Goal: Task Accomplishment & Management: Manage account settings

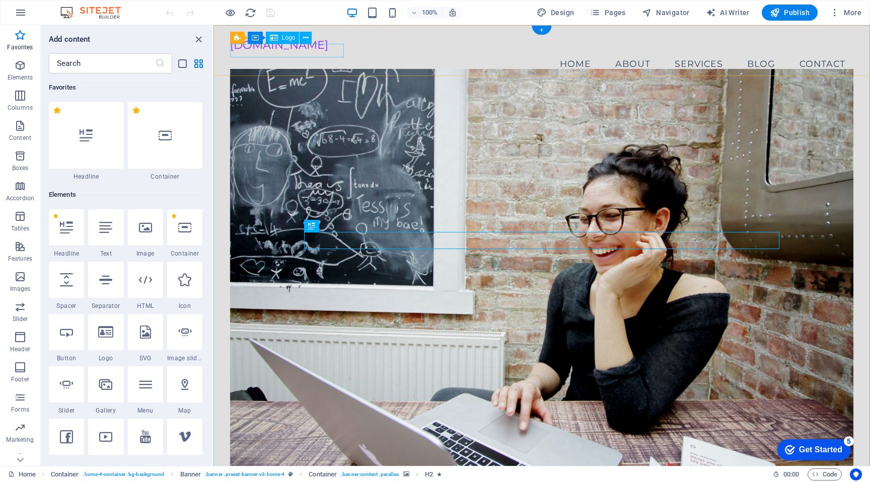
click at [331, 52] on div "[DOMAIN_NAME]" at bounding box center [542, 45] width 624 height 14
click at [285, 40] on span "Logo" at bounding box center [289, 38] width 14 height 6
click at [285, 37] on span "Logo" at bounding box center [289, 38] width 14 height 6
click at [305, 36] on icon at bounding box center [306, 38] width 6 height 11
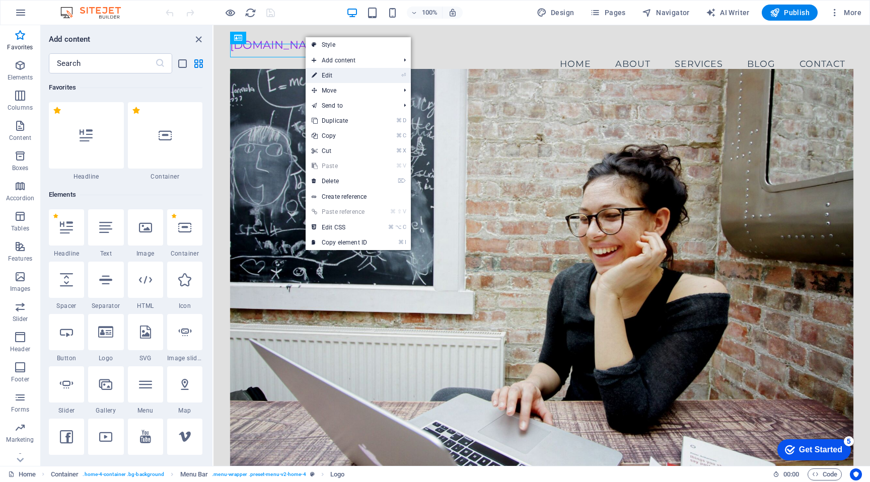
click at [340, 73] on link "⏎ Edit" at bounding box center [339, 75] width 67 height 15
select select "px"
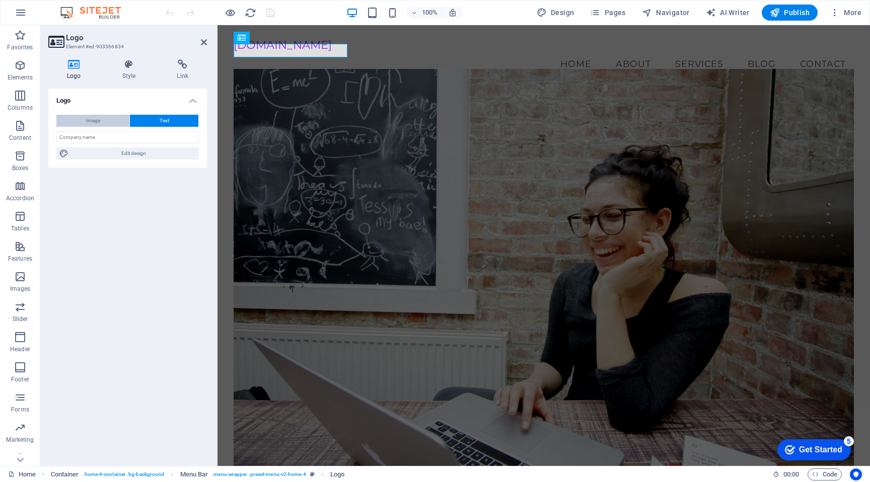
click at [101, 117] on button "Image" at bounding box center [92, 121] width 73 height 12
select select "DISABLED_OPTION_VALUE"
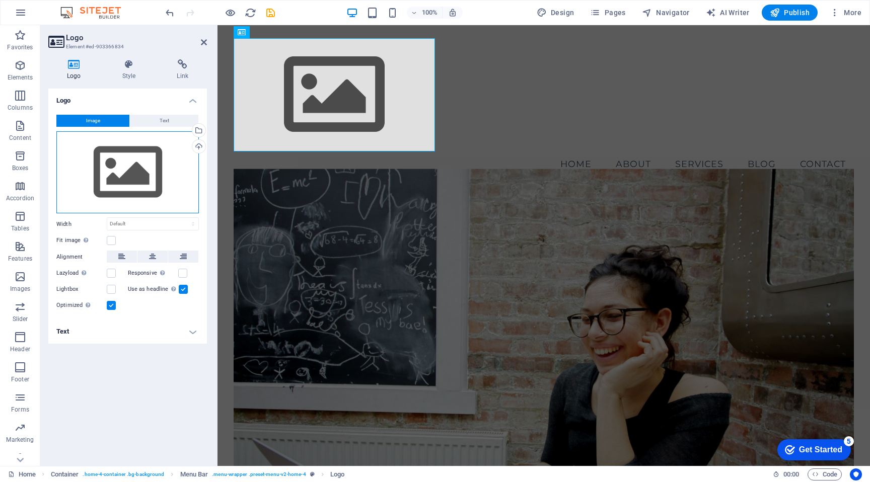
click at [139, 167] on div "Drag files here, click to choose files or select files from Files or our free s…" at bounding box center [127, 172] width 142 height 83
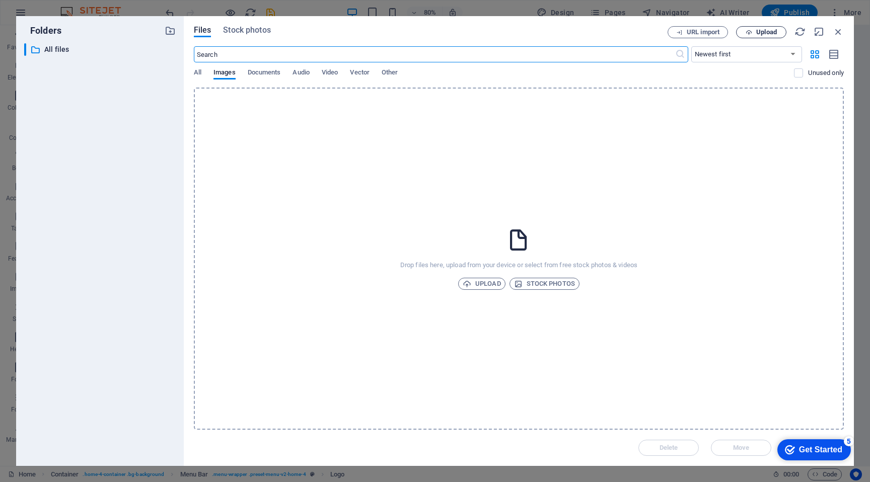
click at [756, 33] on span "Upload" at bounding box center [766, 32] width 21 height 6
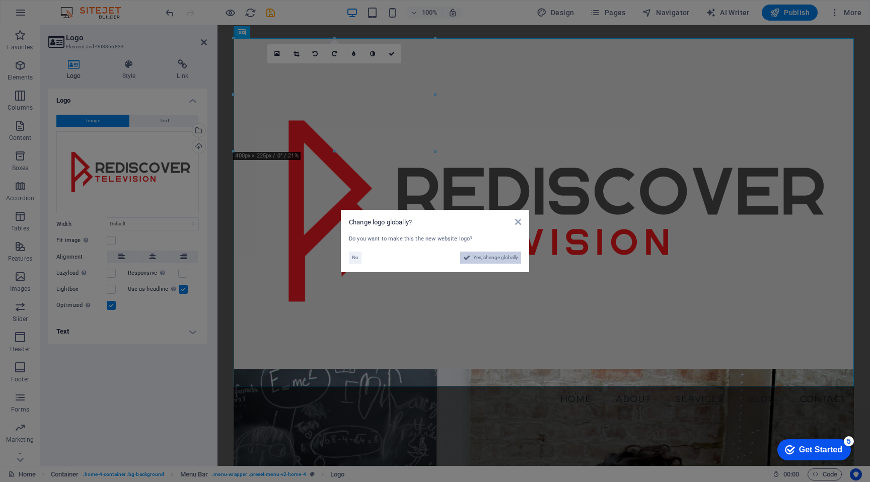
click at [490, 257] on span "Yes, change globally" at bounding box center [495, 258] width 45 height 12
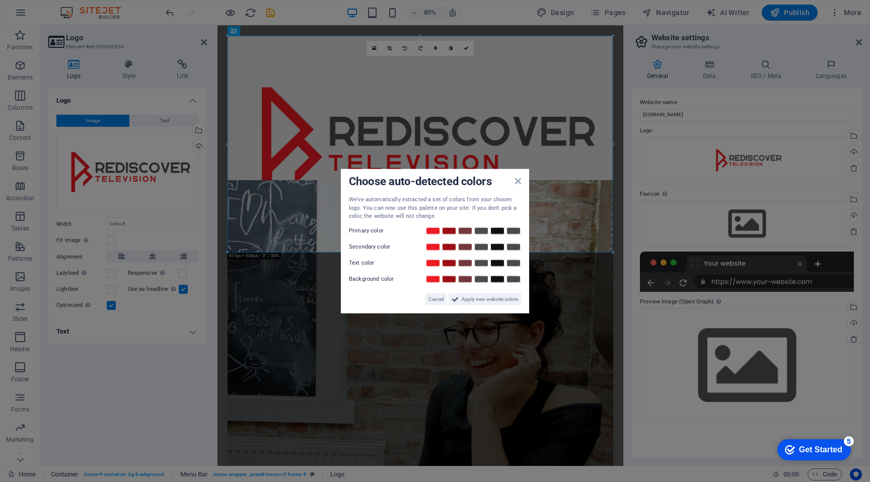
click at [492, 175] on span "Choose auto-detected colors" at bounding box center [420, 181] width 143 height 13
click at [476, 298] on span "Apply new website colors" at bounding box center [490, 299] width 56 height 12
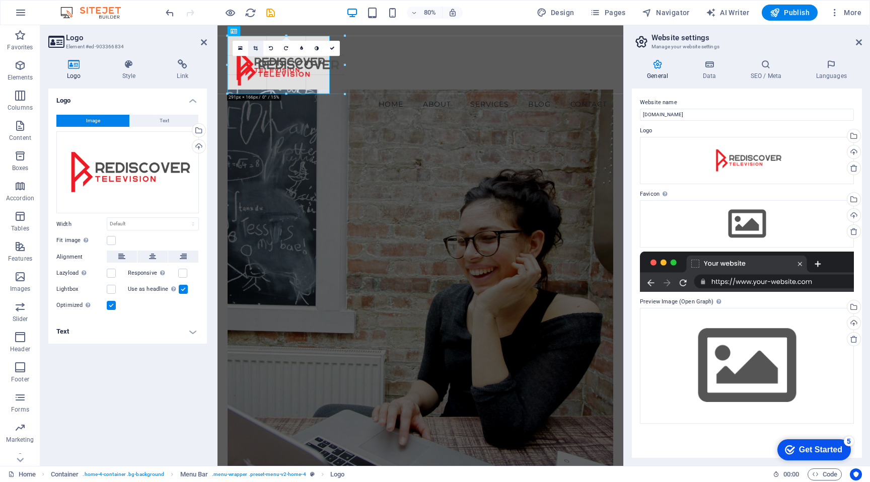
drag, startPoint x: 613, startPoint y: 251, endPoint x: 259, endPoint y: 44, distance: 409.9
type input "254"
select select "px"
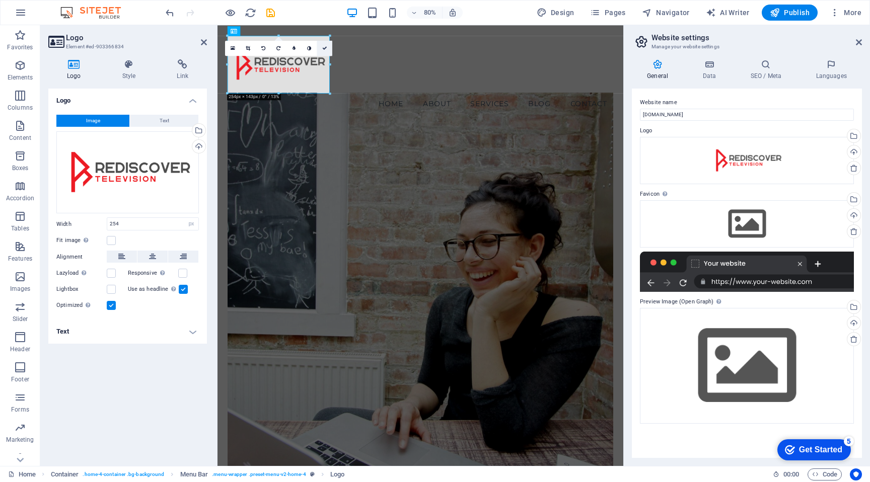
click at [326, 48] on icon at bounding box center [324, 47] width 5 height 5
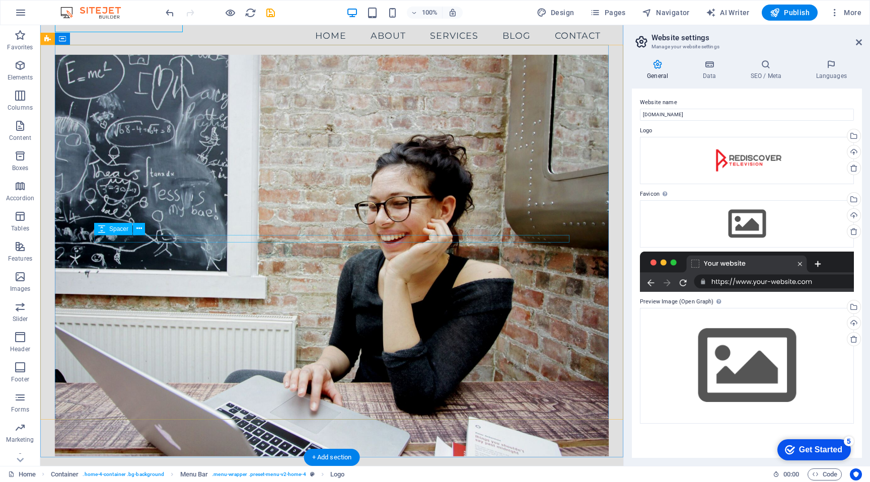
scroll to position [92, 0]
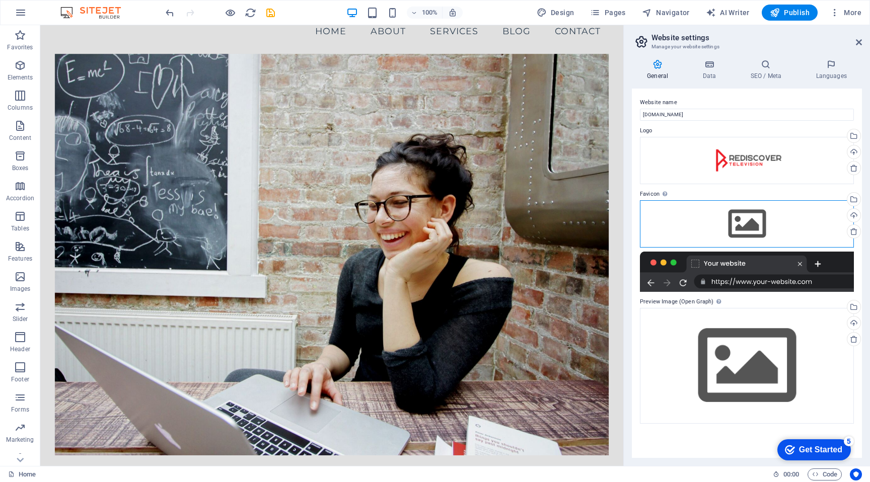
click at [746, 221] on div "Drag files here, click to choose files or select files from Files or our free s…" at bounding box center [747, 223] width 214 height 47
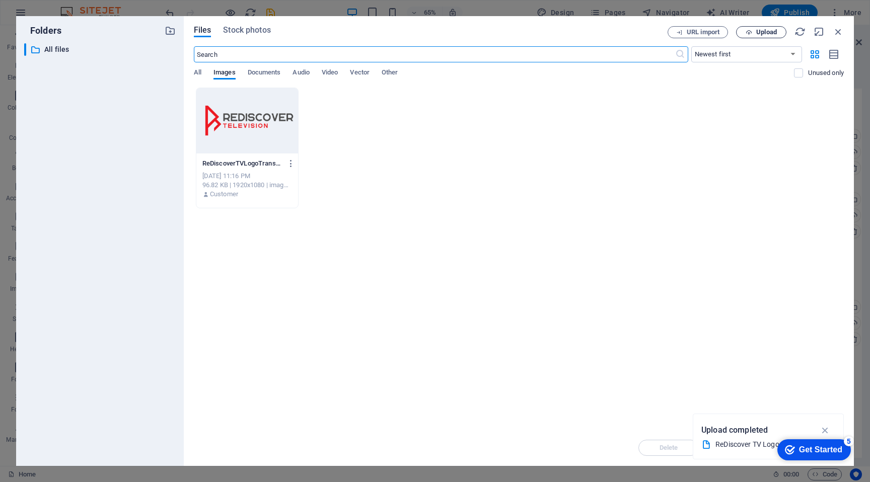
click at [760, 32] on span "Upload" at bounding box center [766, 32] width 21 height 6
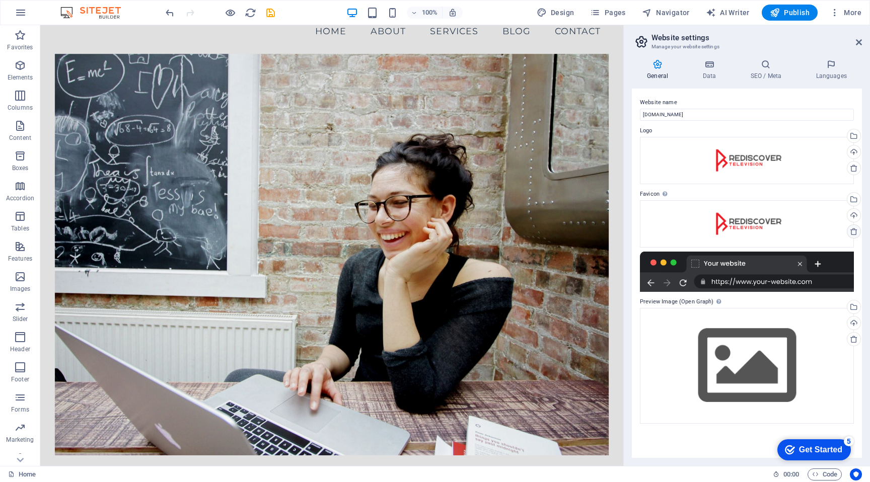
click at [856, 230] on icon at bounding box center [854, 232] width 8 height 8
click at [754, 222] on div "Drag files here, click to choose files or select files from Files or our free s…" at bounding box center [747, 223] width 214 height 47
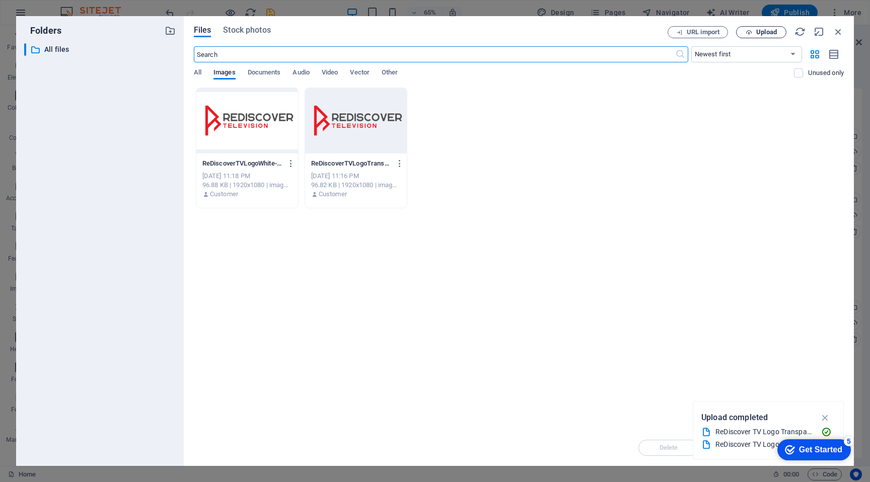
click at [758, 30] on span "Upload" at bounding box center [766, 32] width 21 height 6
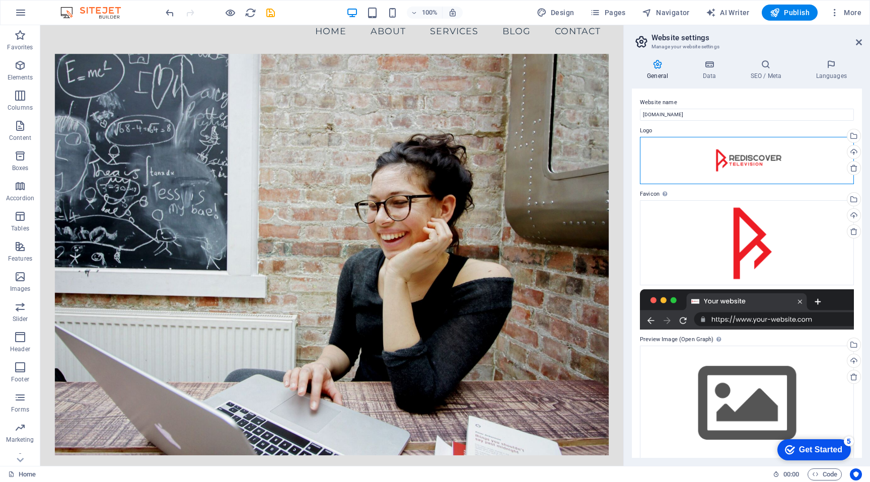
click at [751, 159] on div "Drag files here, click to choose files or select files from Files or our free s…" at bounding box center [747, 160] width 214 height 47
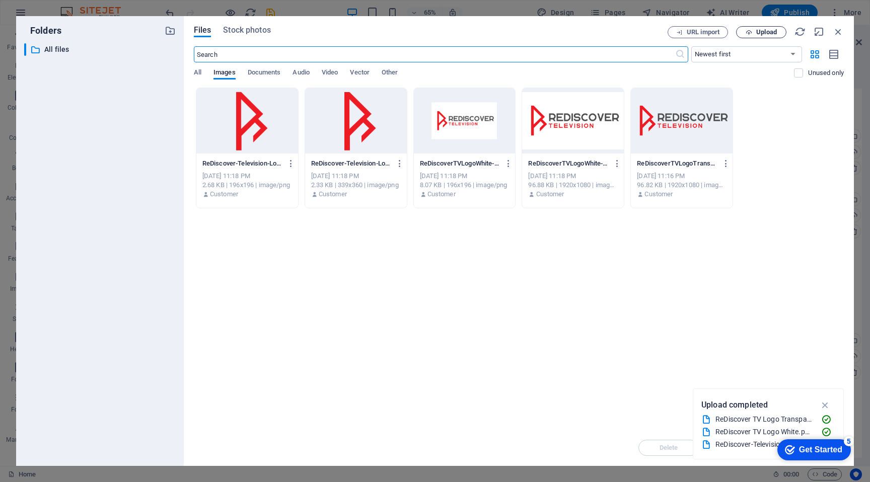
click at [761, 31] on span "Upload" at bounding box center [766, 32] width 21 height 6
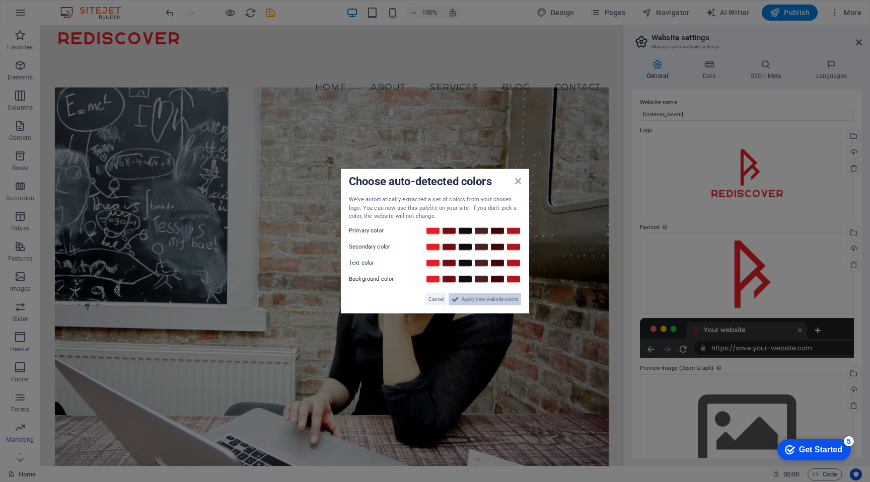
click at [476, 298] on span "Apply new website colors" at bounding box center [490, 299] width 56 height 12
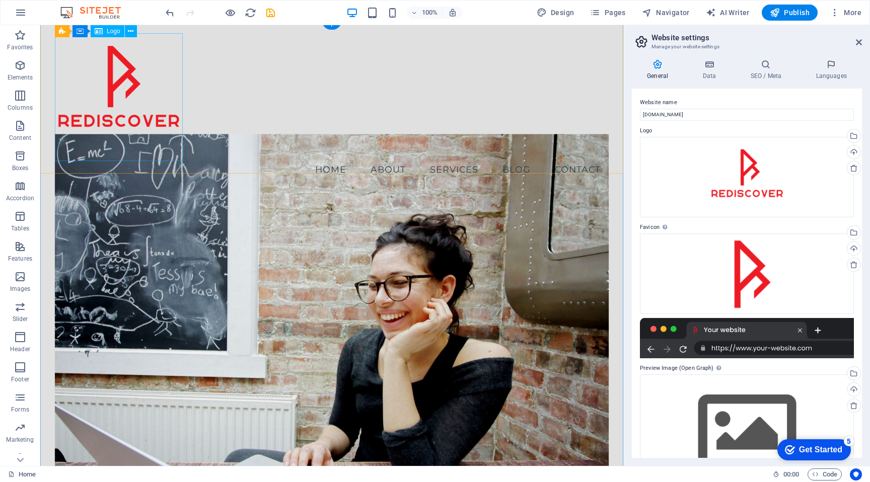
scroll to position [0, 0]
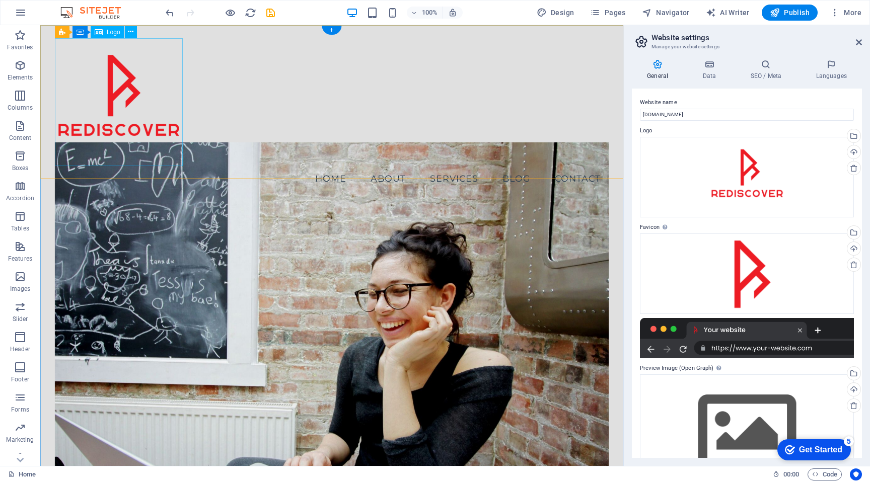
click at [146, 86] on div at bounding box center [332, 102] width 554 height 128
click at [131, 31] on icon at bounding box center [131, 32] width 6 height 11
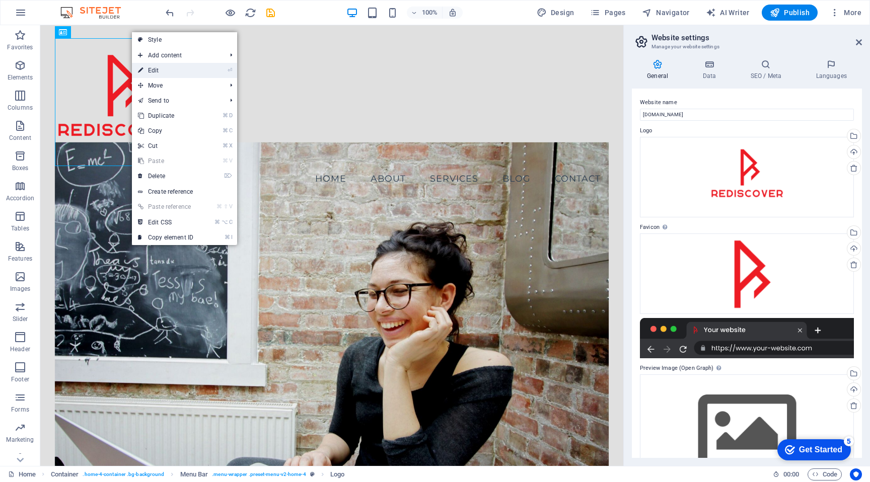
click at [149, 67] on link "⏎ Edit" at bounding box center [165, 70] width 67 height 15
select select "px"
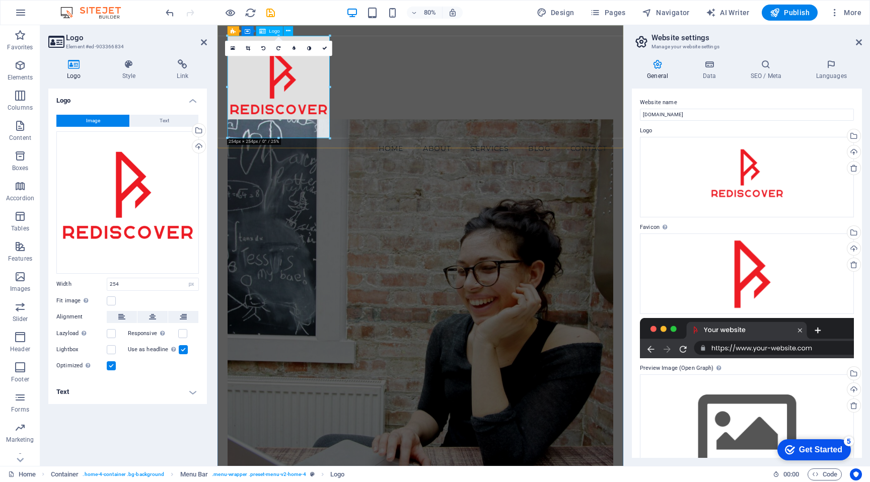
drag, startPoint x: 546, startPoint y: 161, endPoint x: 321, endPoint y: 123, distance: 228.6
click at [284, 131] on div at bounding box center [471, 102] width 482 height 128
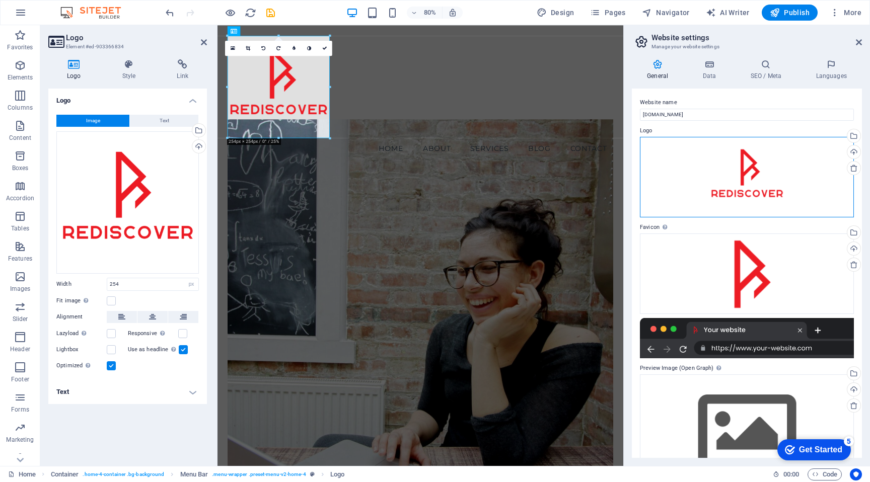
click at [747, 168] on div "Drag files here, click to choose files or select files from Files or our free s…" at bounding box center [747, 177] width 214 height 81
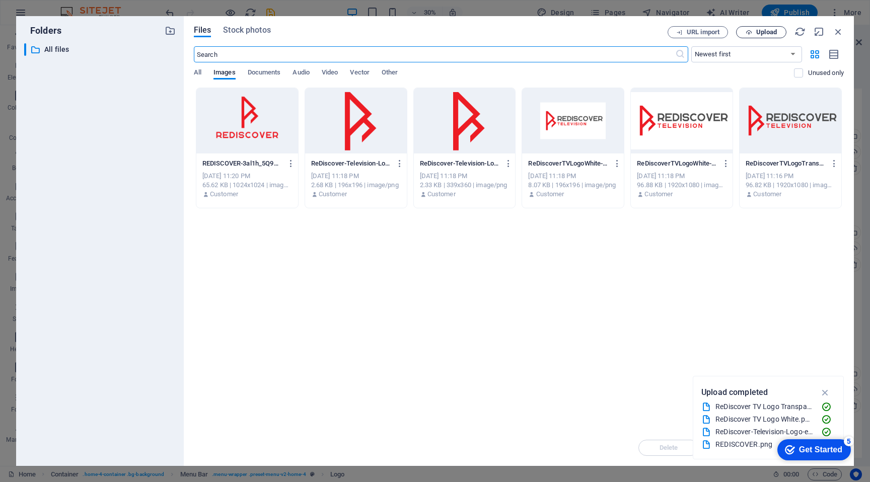
click at [762, 33] on span "Upload" at bounding box center [766, 32] width 21 height 6
click at [759, 31] on span "Upload" at bounding box center [766, 32] width 21 height 6
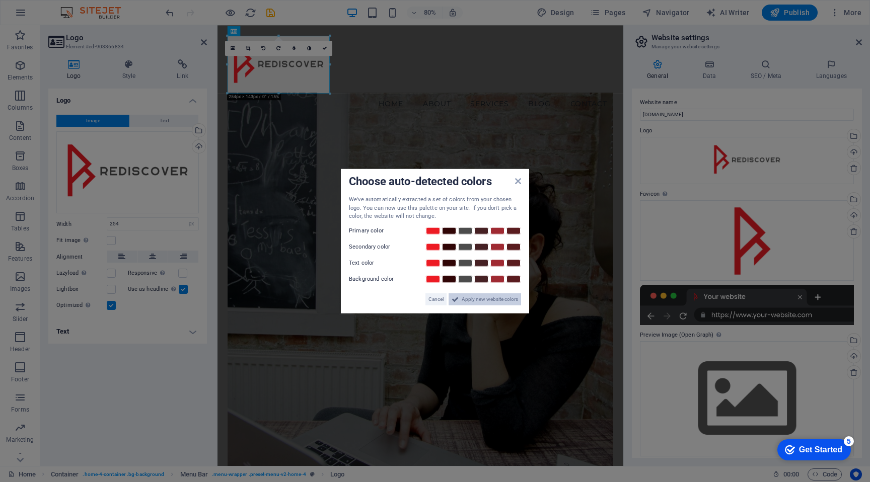
click at [485, 298] on span "Apply new website colors" at bounding box center [490, 299] width 56 height 12
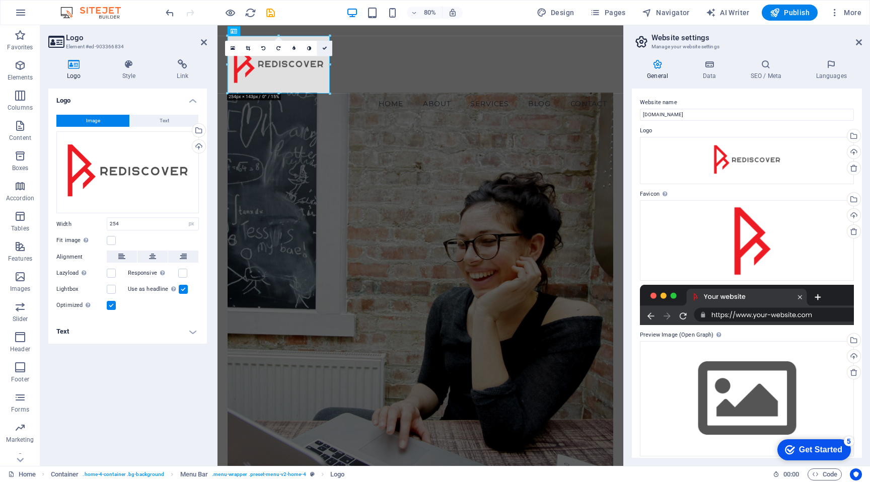
click at [325, 46] on icon at bounding box center [324, 47] width 5 height 5
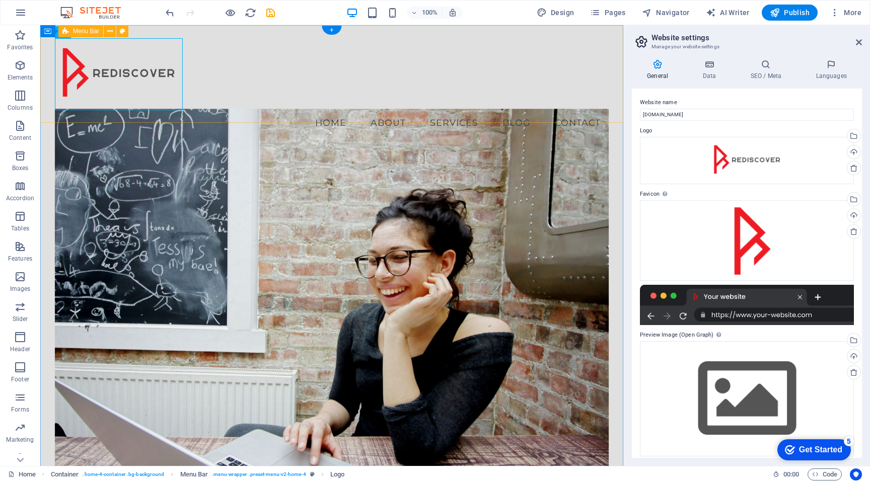
click at [244, 89] on div "Menu Home About Services Blog Contact" at bounding box center [331, 86] width 583 height 123
click at [706, 71] on h4 "Data" at bounding box center [711, 69] width 48 height 21
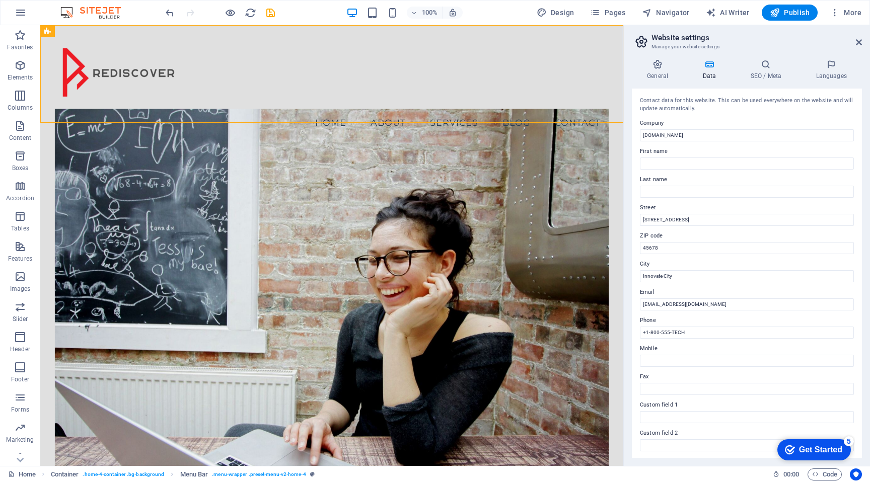
scroll to position [20, 0]
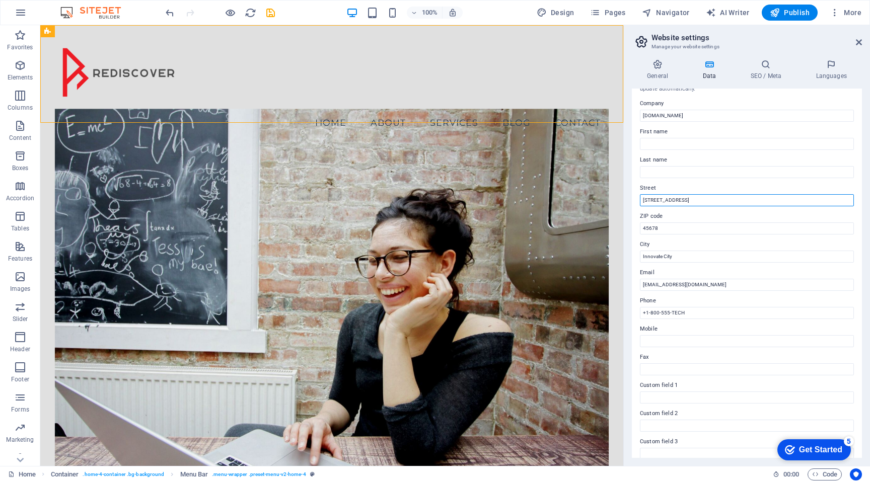
drag, startPoint x: 737, startPoint y: 222, endPoint x: 577, endPoint y: 196, distance: 162.7
drag, startPoint x: 686, startPoint y: 200, endPoint x: 625, endPoint y: 195, distance: 61.1
click at [625, 195] on aside "Website settings Manage your website settings General Data SEO / Meta Languages…" at bounding box center [746, 245] width 247 height 441
type input "[STREET_ADDRESS][US_STATE]"
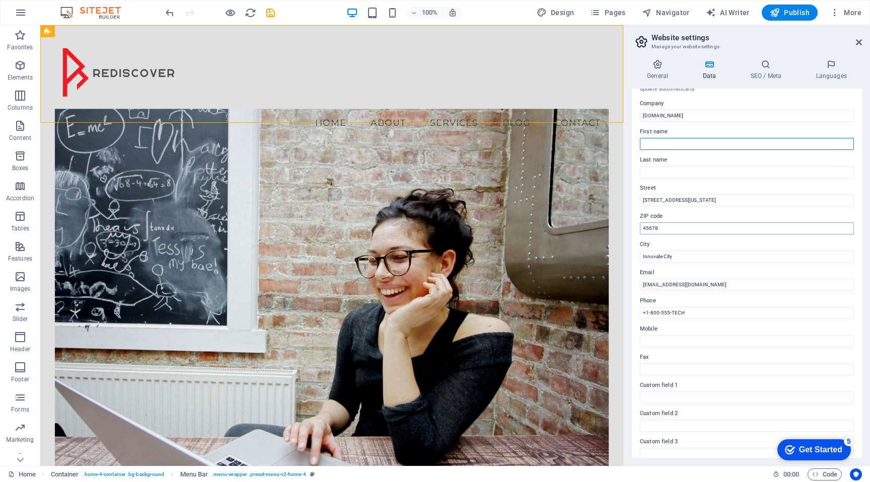
type input "[PERSON_NAME]"
type input "De La Fuente"
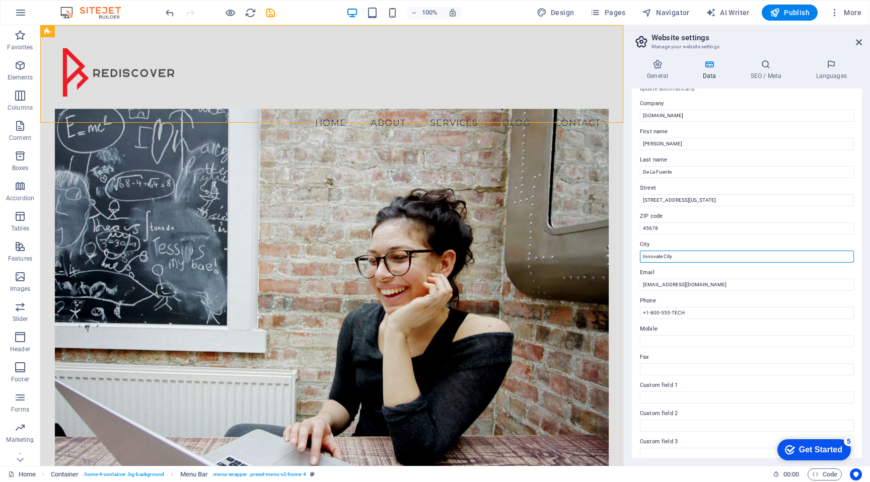
drag, startPoint x: 682, startPoint y: 254, endPoint x: 630, endPoint y: 253, distance: 51.9
click at [630, 253] on div "General Data SEO / Meta Languages Website name [DOMAIN_NAME] Logo Drag files he…" at bounding box center [747, 258] width 246 height 415
type input "S"
type input "[GEOGRAPHIC_DATA]"
type input "w"
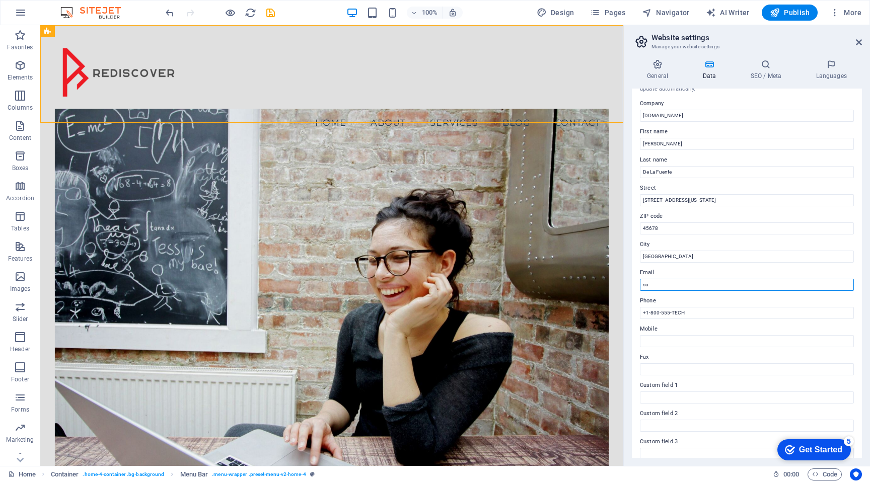
type input "s"
type input "e"
type input "[EMAIL_ADDRESS][DOMAIN_NAME]"
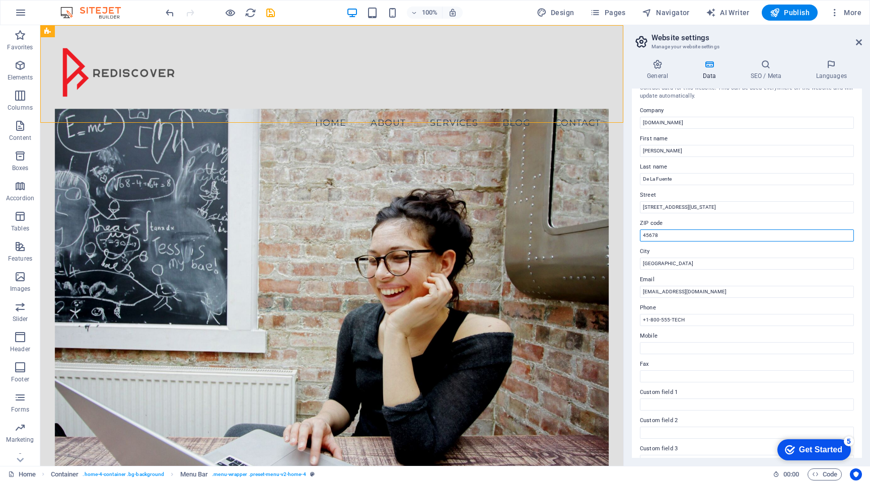
drag, startPoint x: 677, startPoint y: 236, endPoint x: 648, endPoint y: 235, distance: 29.2
click at [648, 235] on input "45678" at bounding box center [747, 236] width 214 height 12
type input "49417"
click at [800, 248] on label "City" at bounding box center [747, 252] width 214 height 12
click at [800, 258] on input "[GEOGRAPHIC_DATA]" at bounding box center [747, 264] width 214 height 12
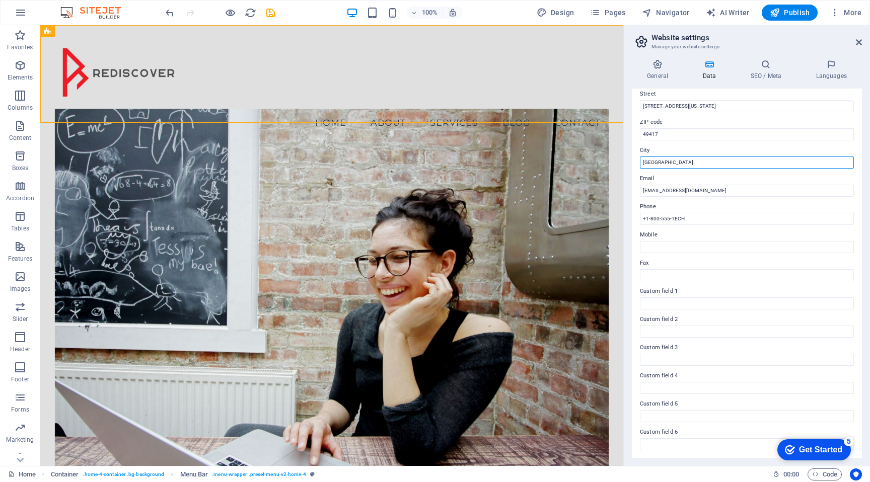
scroll to position [0, 0]
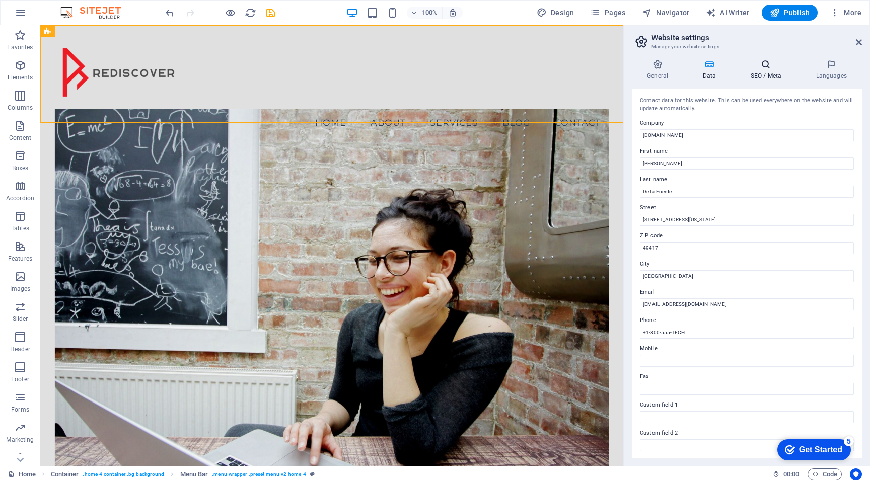
click at [762, 66] on icon at bounding box center [765, 64] width 61 height 10
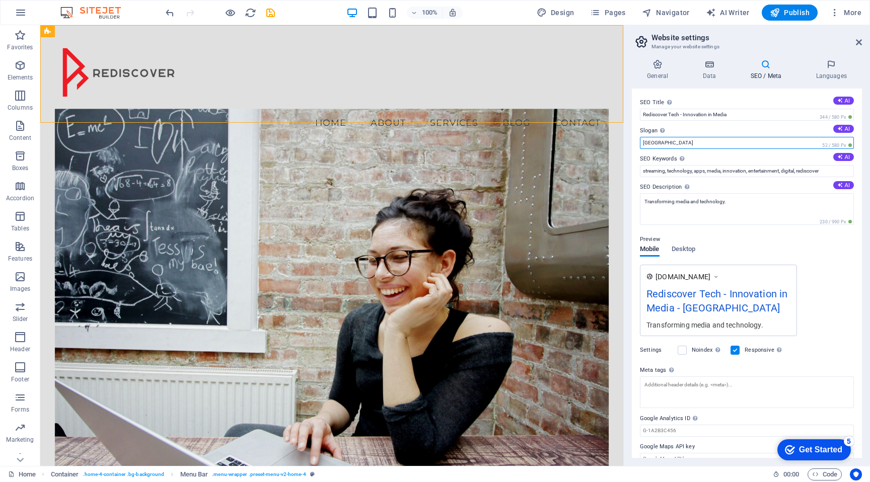
drag, startPoint x: 700, startPoint y: 168, endPoint x: 622, endPoint y: 137, distance: 83.8
click at [766, 70] on h4 "SEO / Meta" at bounding box center [767, 69] width 65 height 21
click at [823, 59] on icon at bounding box center [830, 64] width 61 height 10
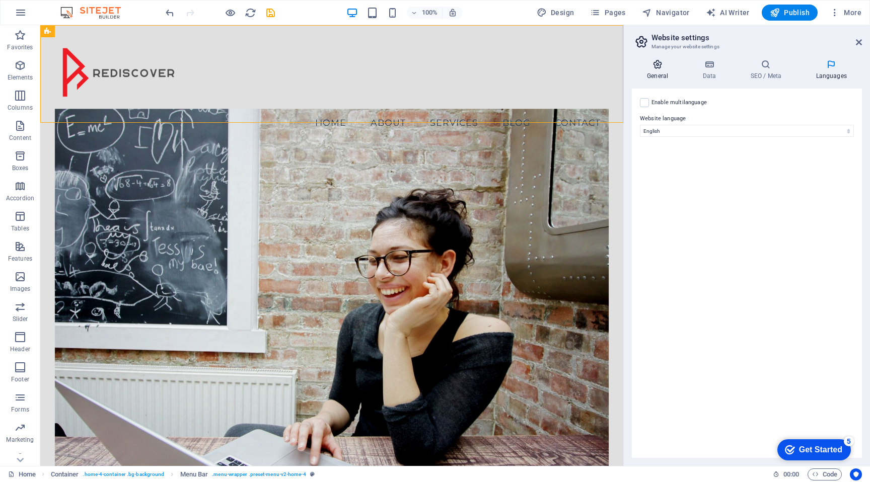
click at [646, 71] on h4 "General" at bounding box center [659, 69] width 55 height 21
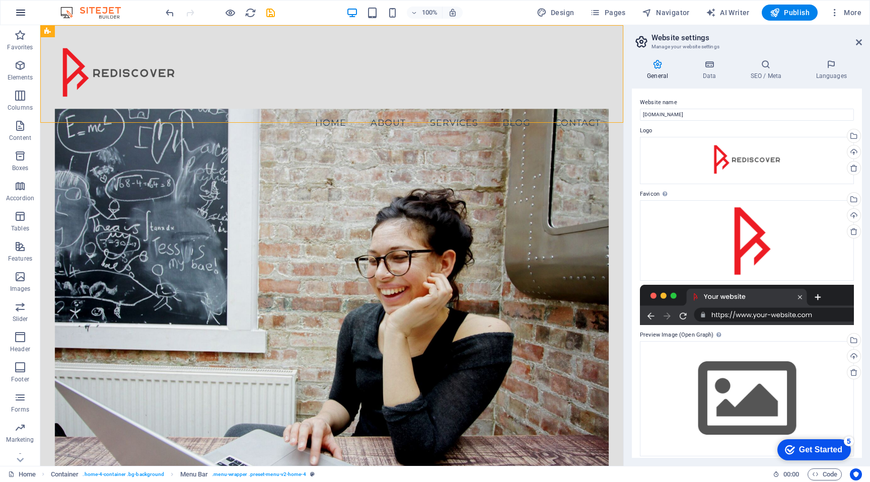
click at [18, 9] on icon "button" at bounding box center [21, 13] width 12 height 12
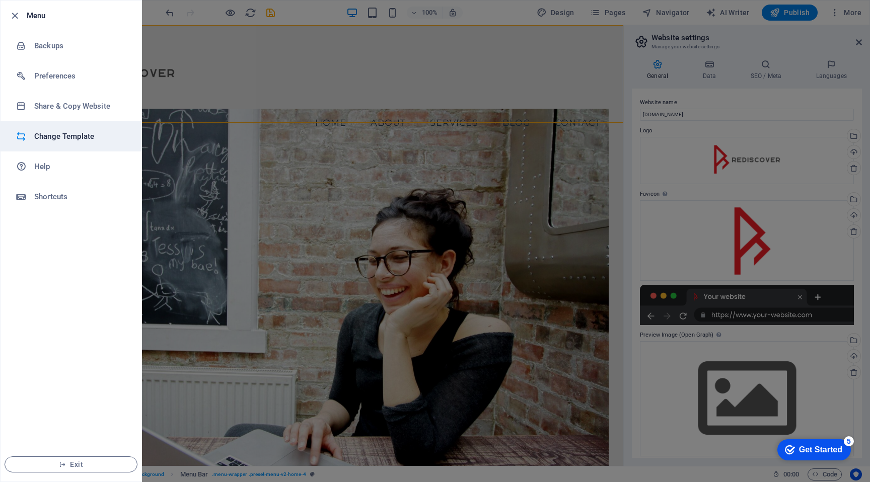
click at [62, 136] on h6 "Change Template" at bounding box center [80, 136] width 93 height 12
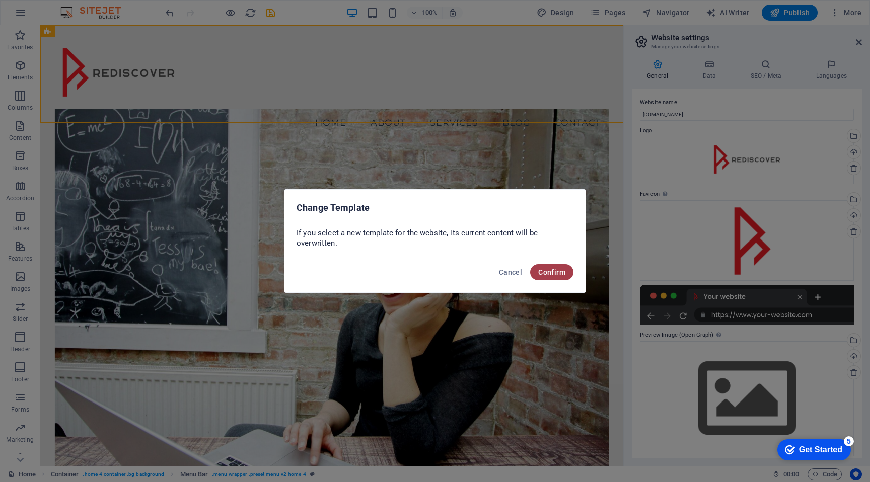
click at [552, 274] on span "Confirm" at bounding box center [551, 272] width 27 height 8
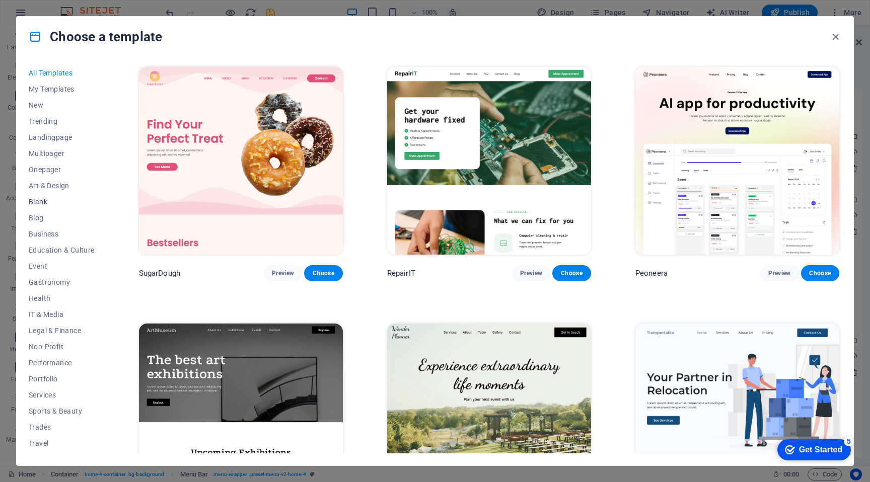
scroll to position [14, 0]
click at [46, 303] on span "IT & Media" at bounding box center [62, 300] width 66 height 8
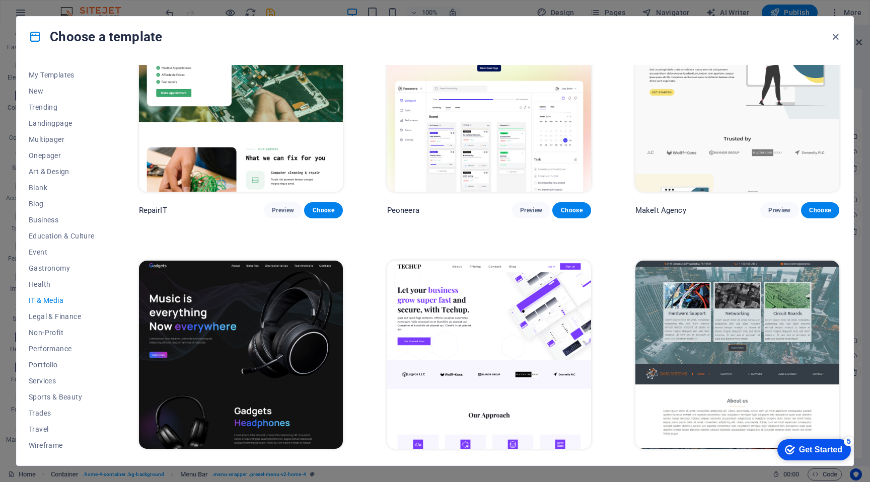
scroll to position [87, 0]
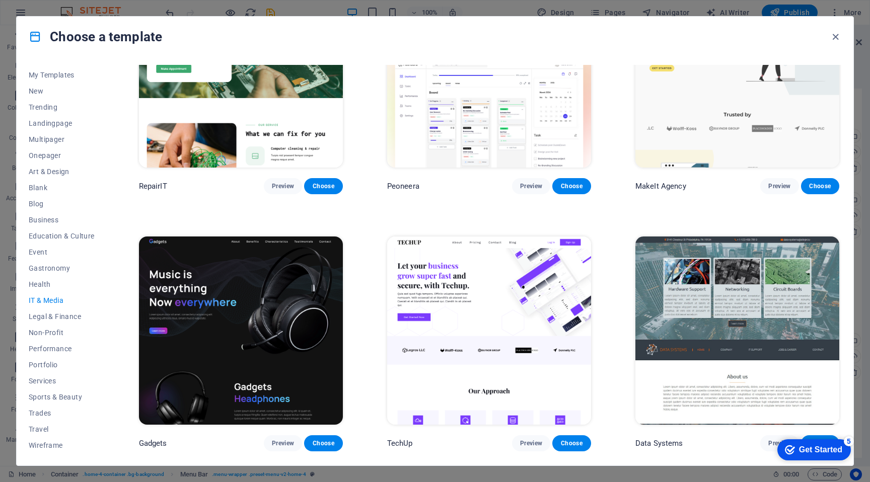
click at [206, 301] on img at bounding box center [241, 331] width 204 height 188
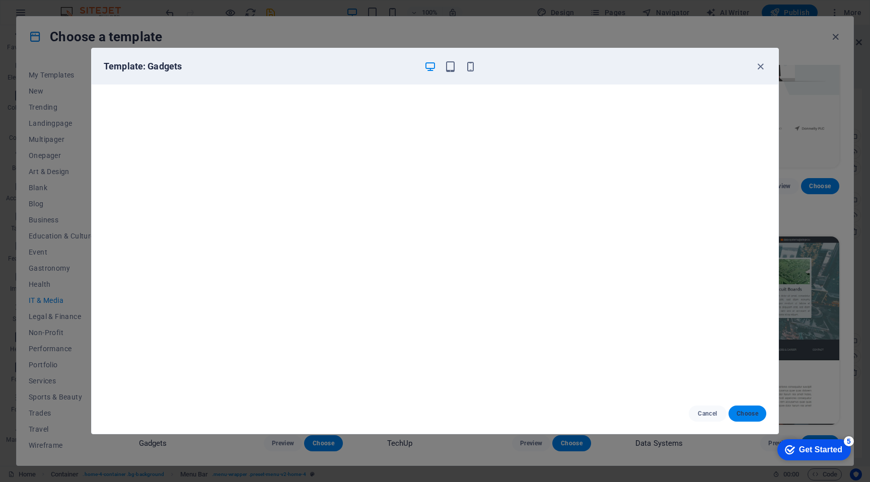
click at [744, 408] on button "Choose" at bounding box center [747, 414] width 38 height 16
